Goal: Task Accomplishment & Management: Manage account settings

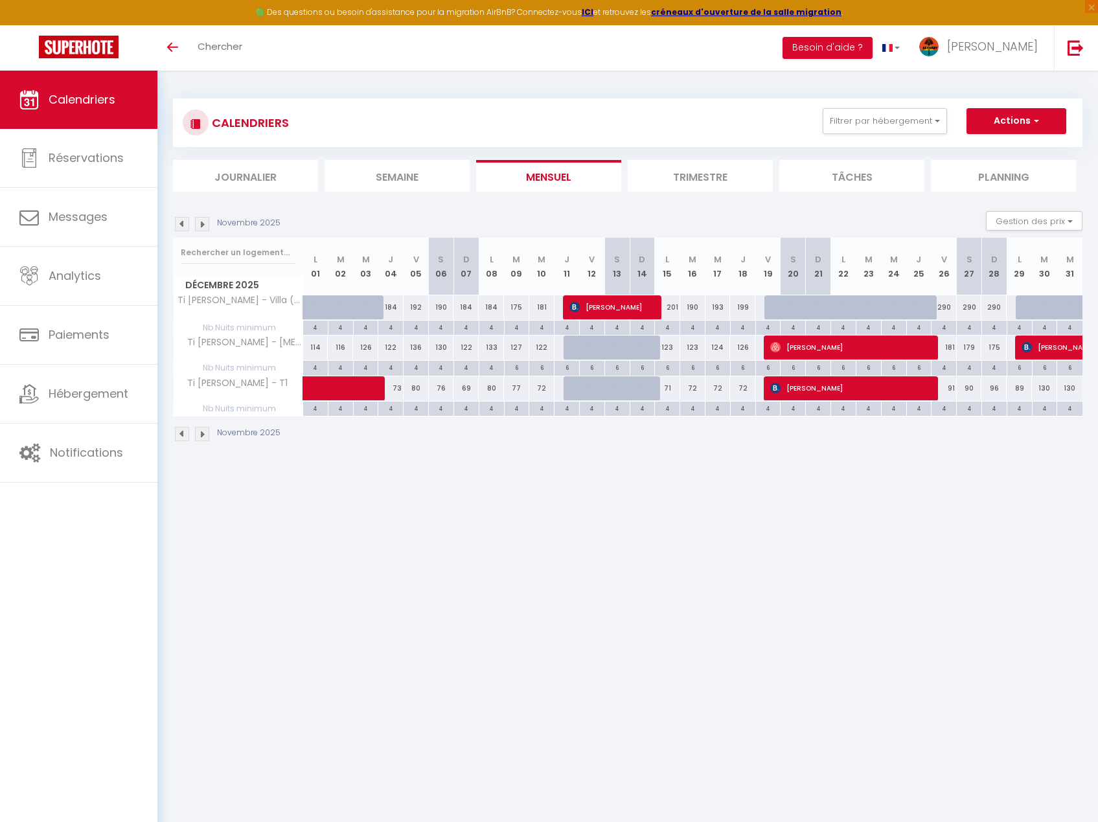
click at [183, 226] on img at bounding box center [182, 224] width 14 height 14
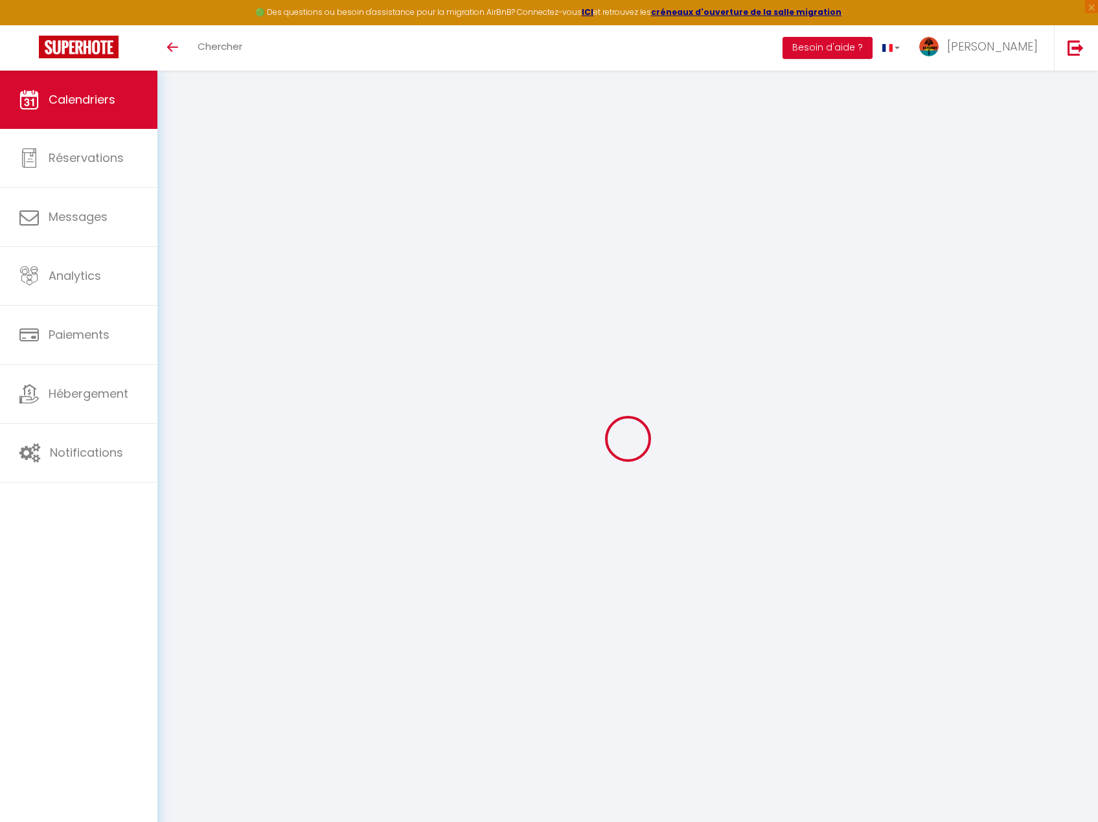
click at [183, 226] on div at bounding box center [627, 438] width 909 height 705
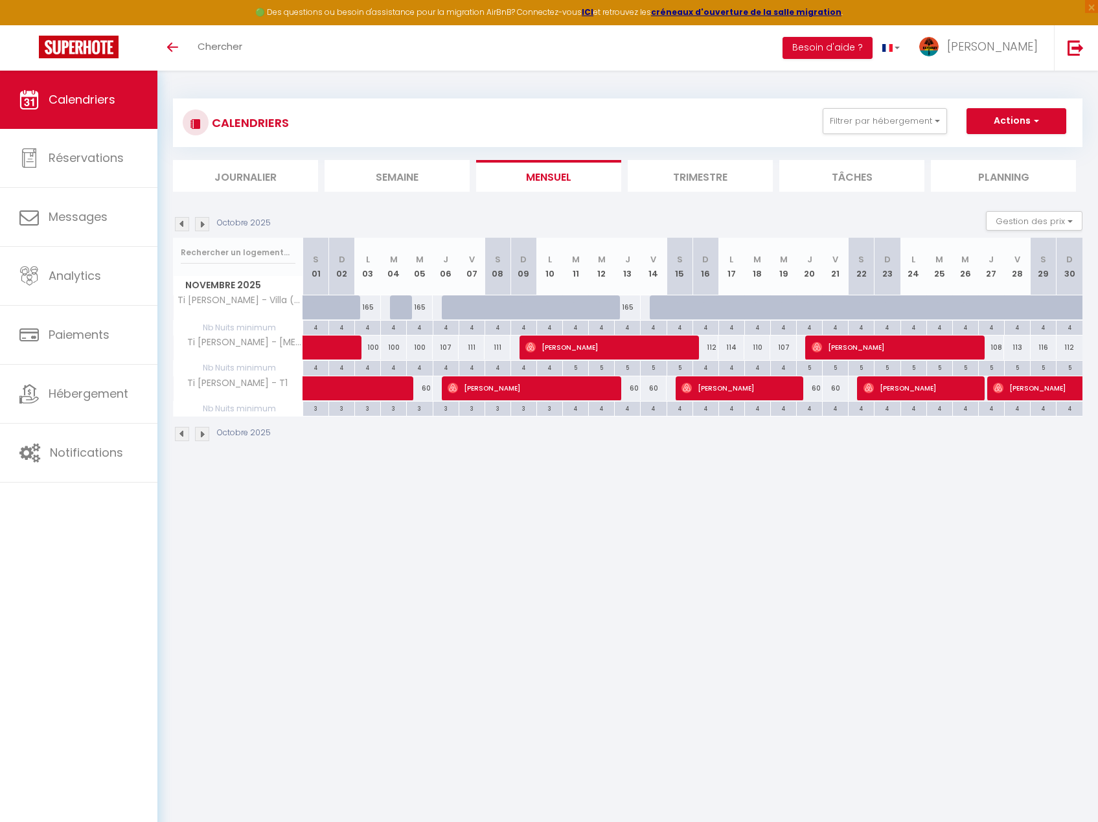
click at [183, 226] on img at bounding box center [182, 224] width 14 height 14
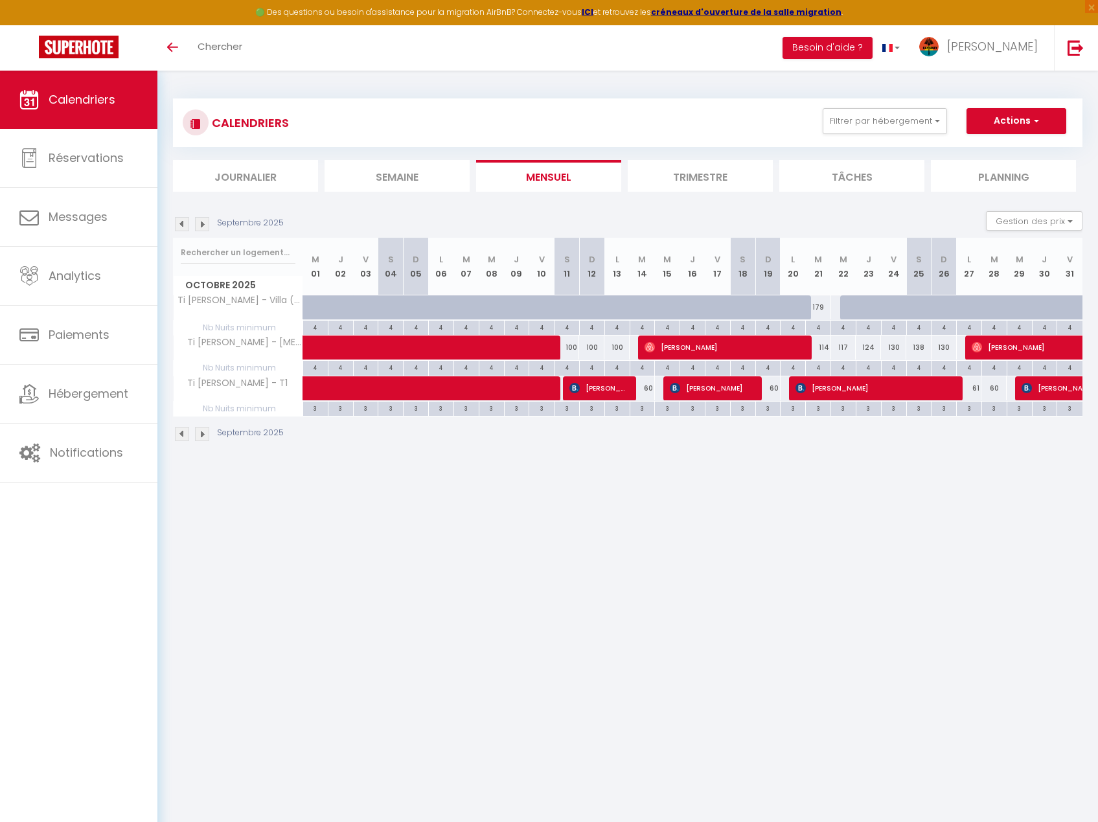
click at [174, 223] on div "Septembre 2025" at bounding box center [230, 224] width 115 height 14
click at [176, 223] on img at bounding box center [182, 224] width 14 height 14
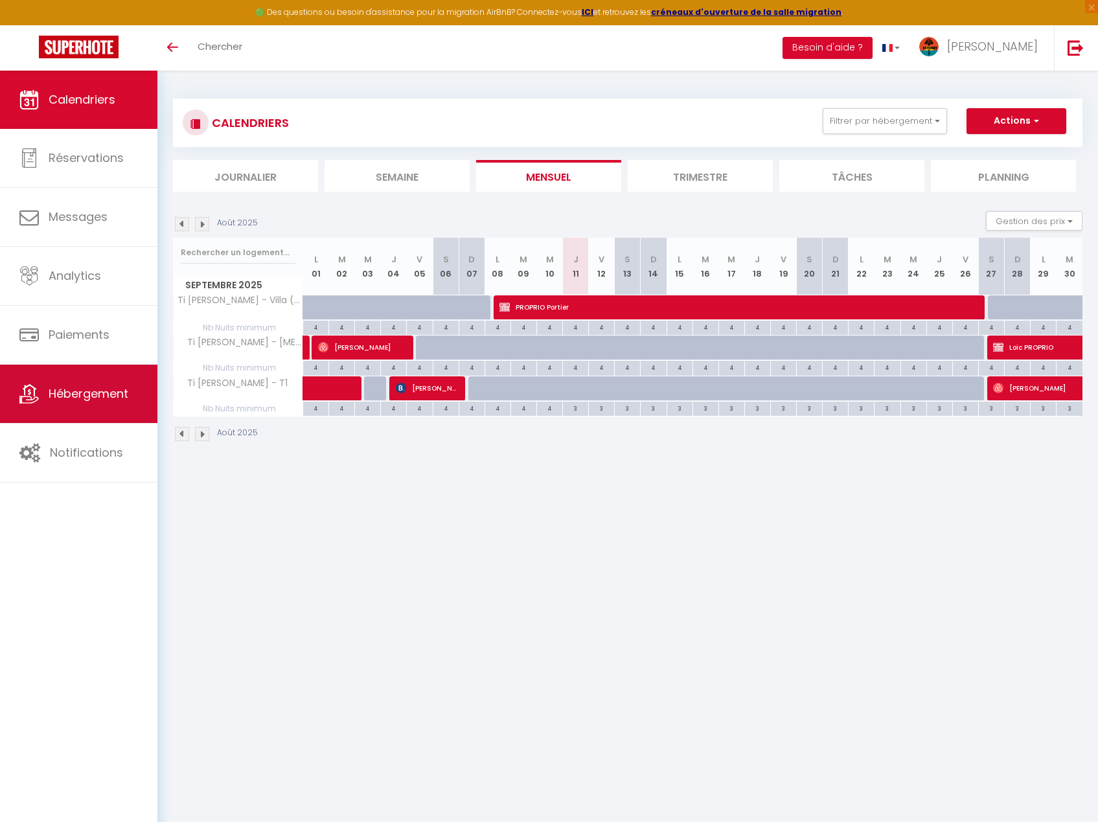
click at [124, 415] on link "Hébergement" at bounding box center [78, 394] width 157 height 58
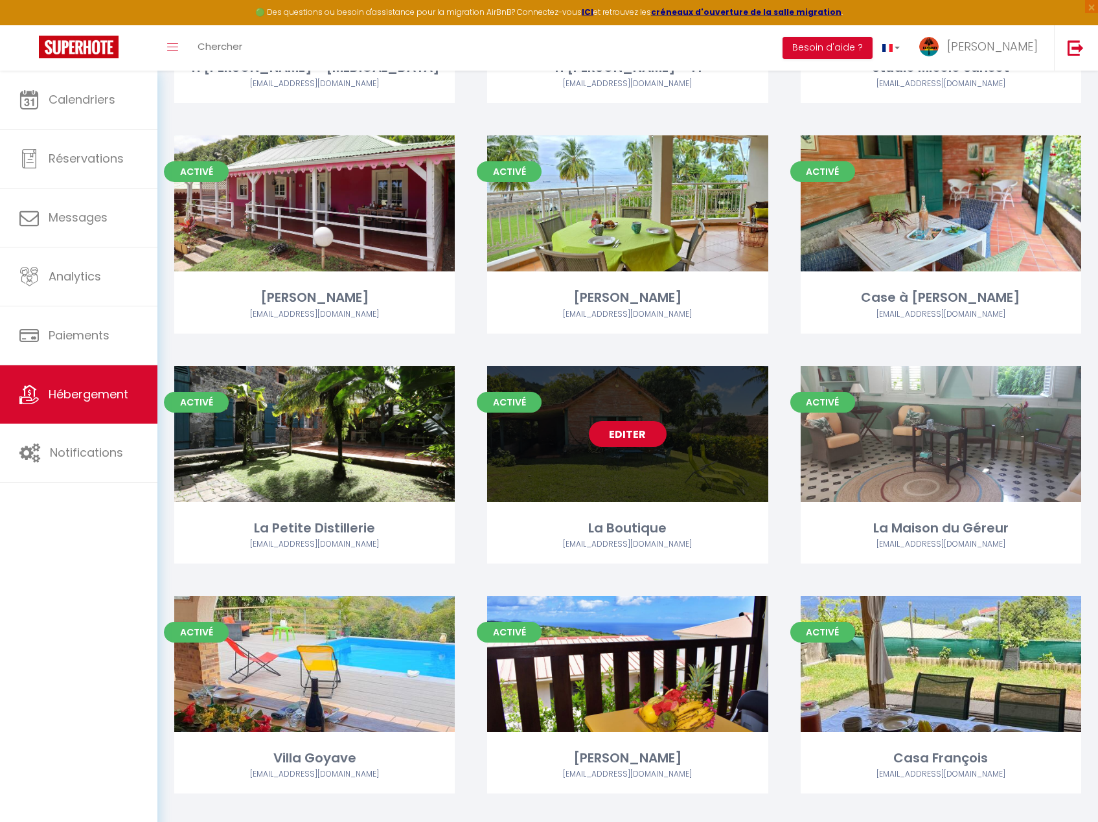
scroll to position [1431, 0]
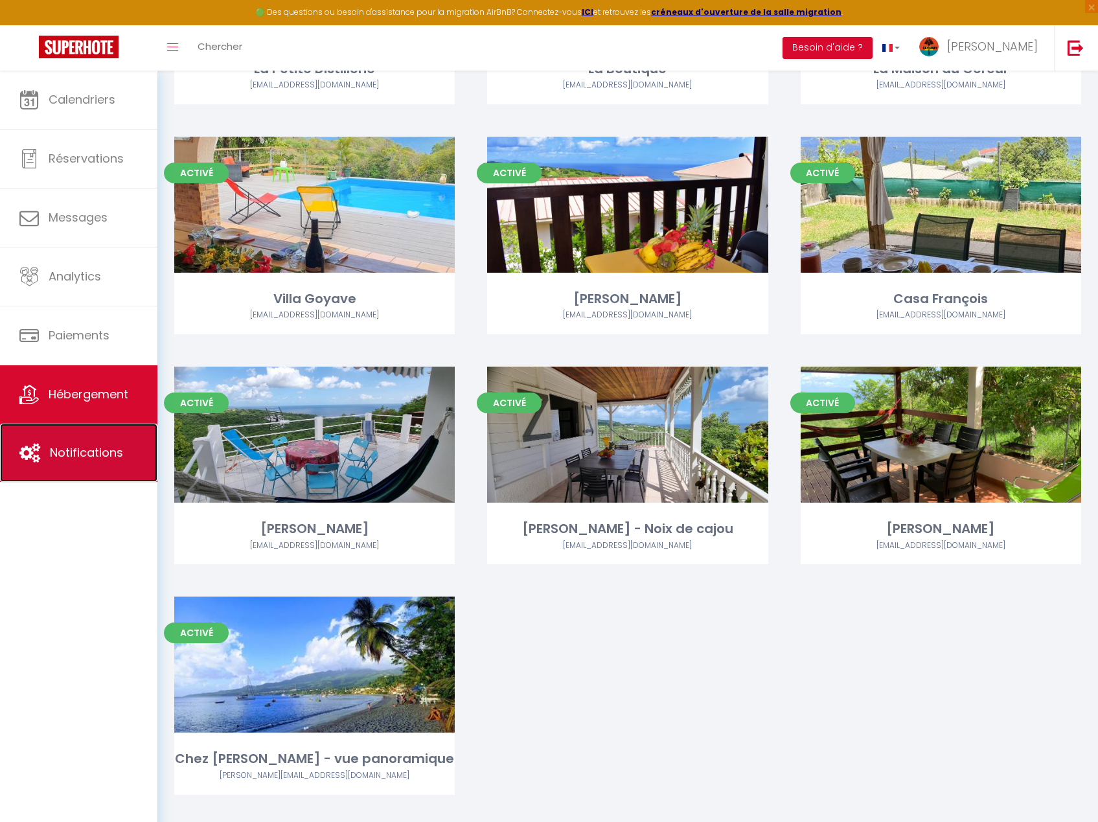
click at [87, 479] on link "Notifications" at bounding box center [78, 453] width 157 height 58
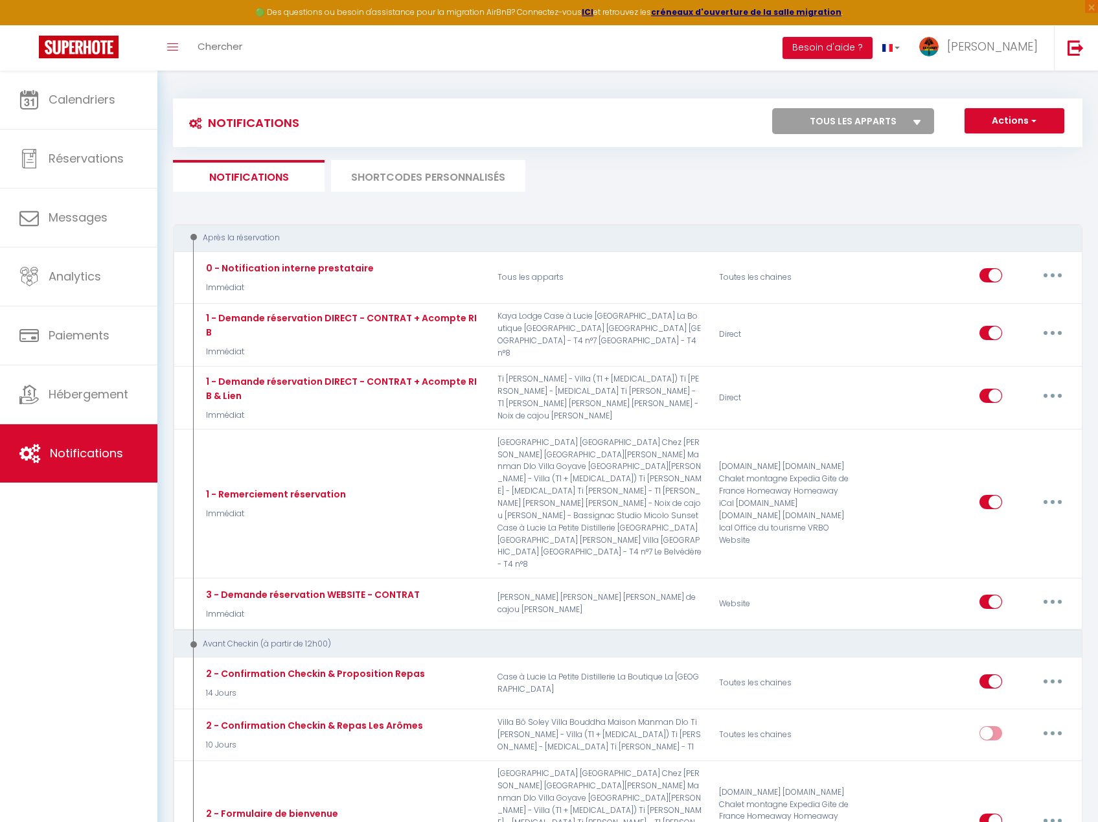
click at [422, 184] on li "SHORTCODES PERSONNALISÉS" at bounding box center [428, 176] width 194 height 32
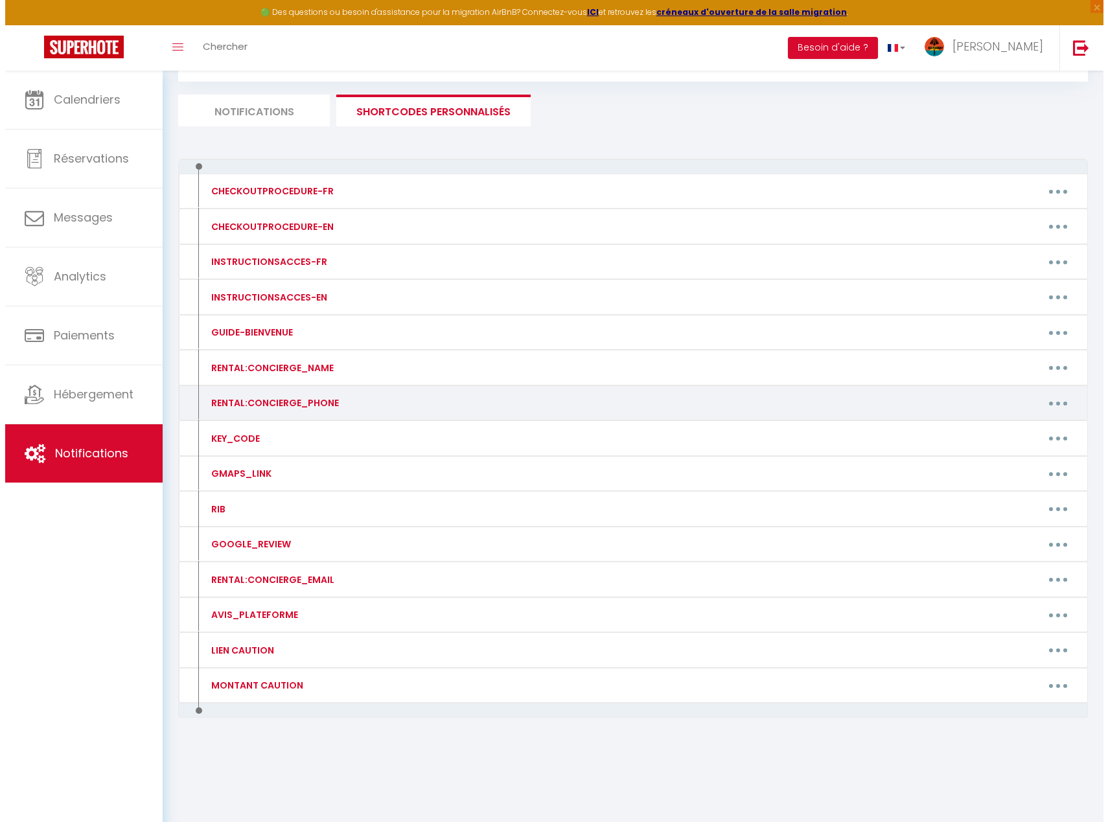
scroll to position [71, 0]
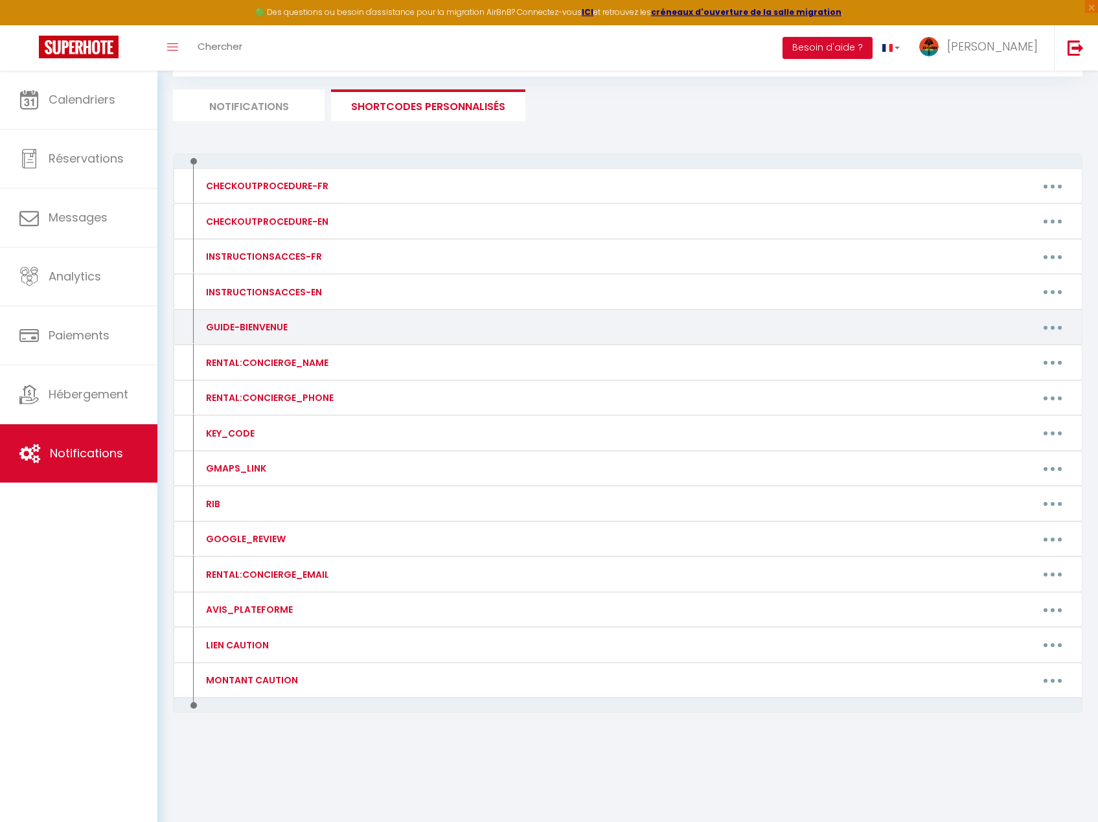
click at [1062, 325] on button "button" at bounding box center [1052, 327] width 36 height 21
click at [1039, 347] on link "Editer" at bounding box center [1019, 357] width 96 height 22
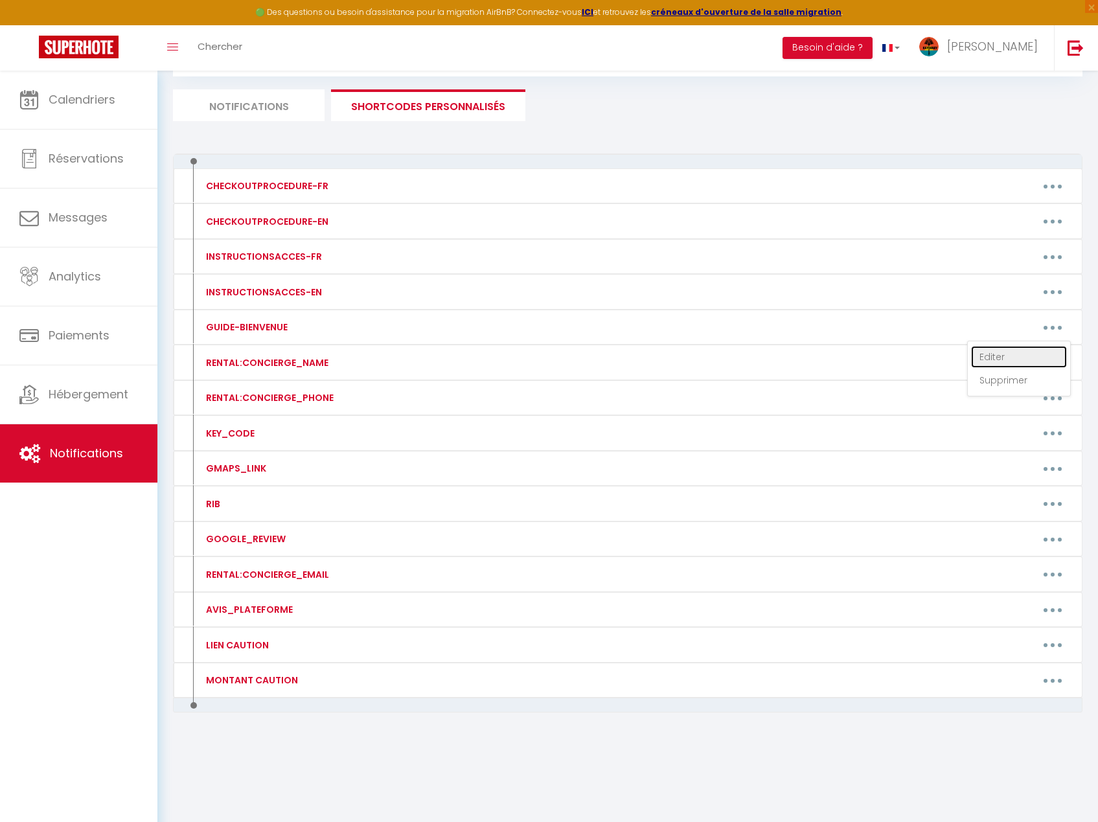
type input "GUIDE-BIENVENUE"
type textarea "Guide :"
type textarea "[URL][DOMAIN_NAME] Mot de passe : [SECURITY_DATA]"
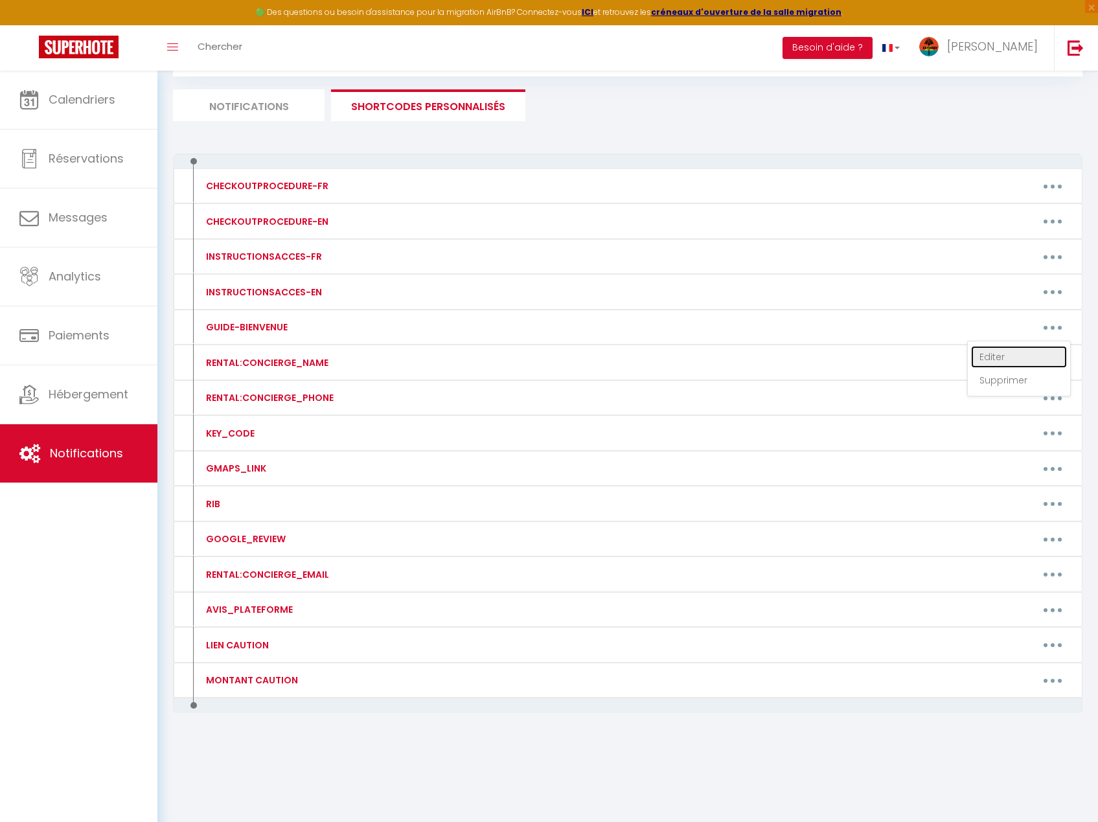
type textarea "[URL][DOMAIN_NAME] Mot de passe : [SECURITY_DATA]"
type textarea "[URL][DOMAIN_NAME]"
type textarea "[URL][DOMAIN_NAME] Mot de passe : [SECURITY_DATA]"
type textarea "[URL][DOMAIN_NAME] Mot de passe : [DEMOGRAPHIC_DATA]"
type textarea "[URL][DOMAIN_NAME] Mot de passe : [SECURITY_DATA]"
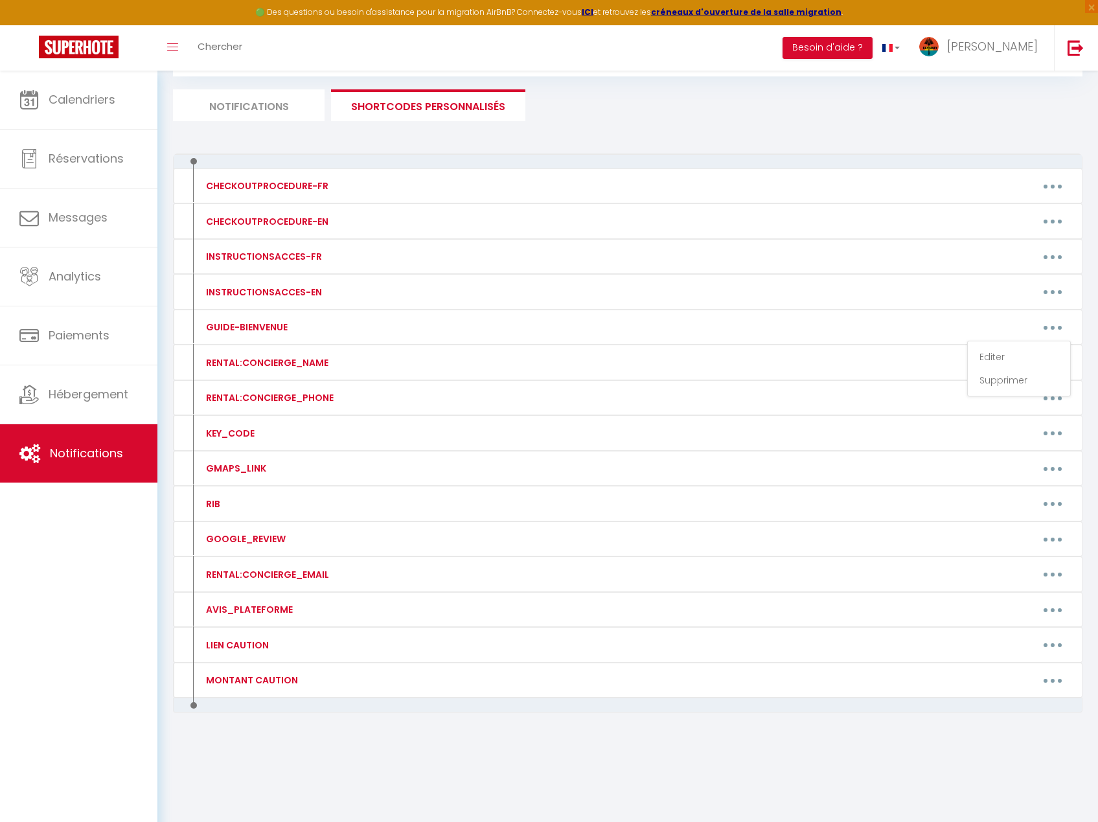
type textarea "[URL][DOMAIN_NAME] Mot de passe : [SECURITY_DATA]"
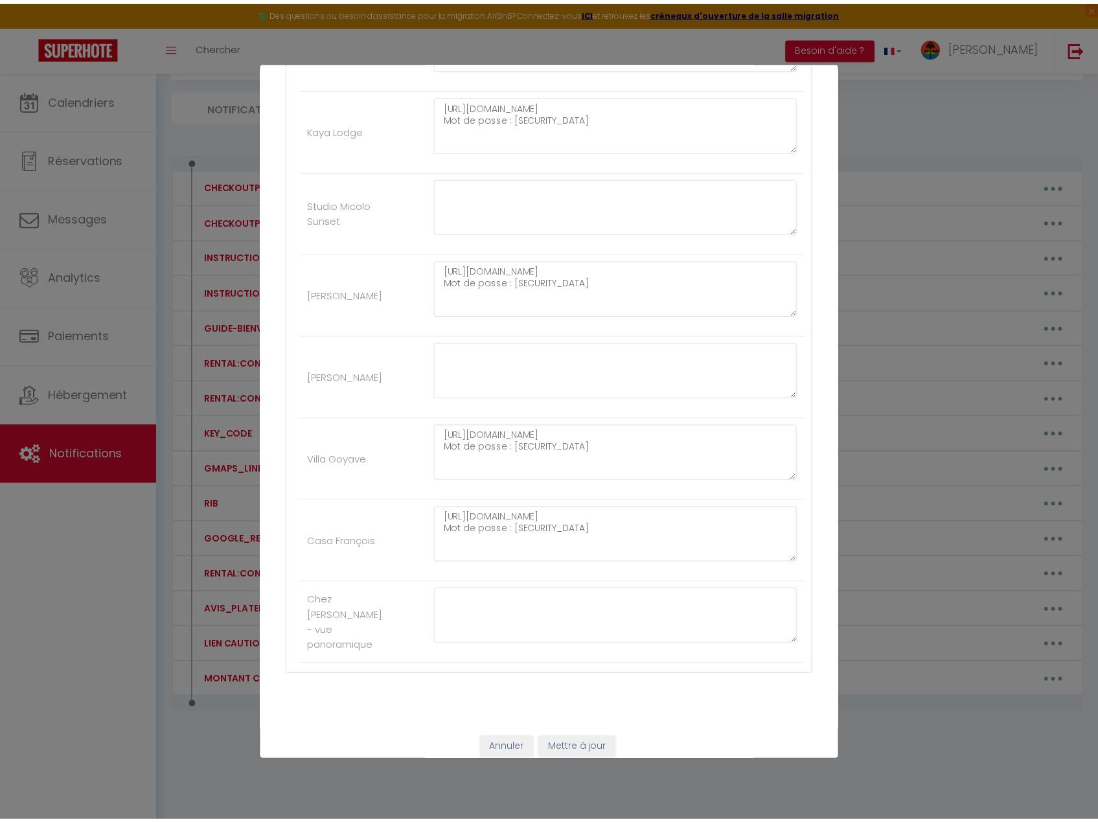
scroll to position [1834, 0]
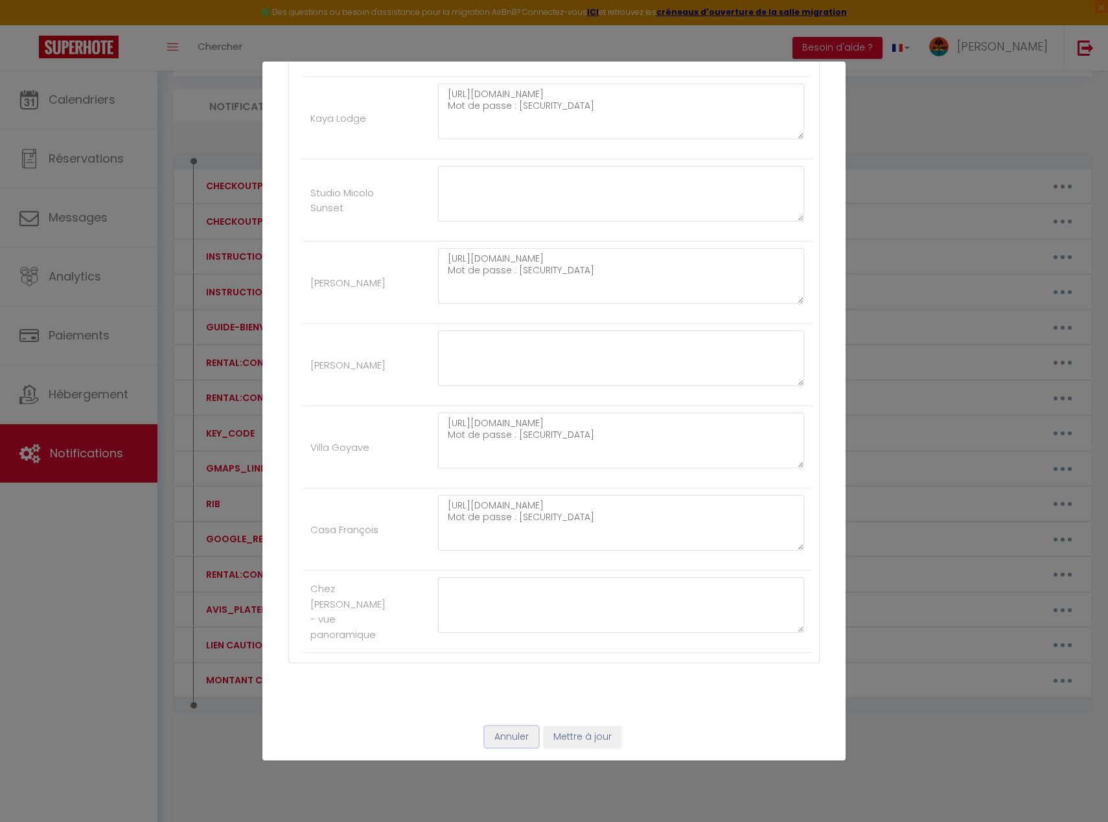
click at [494, 732] on button "Annuler" at bounding box center [512, 737] width 54 height 22
